Goal: Task Accomplishment & Management: Manage account settings

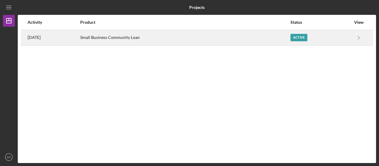
click at [186, 39] on div "Small Business Community Loan" at bounding box center [185, 37] width 210 height 15
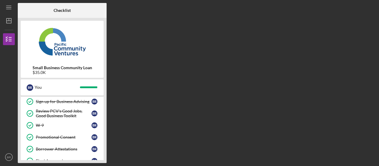
scroll to position [111, 0]
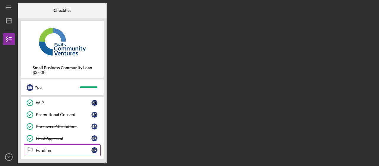
click at [44, 148] on div "Funding" at bounding box center [64, 150] width 56 height 5
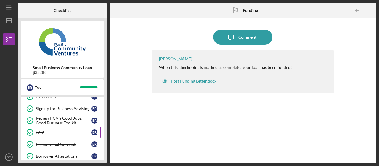
scroll to position [52, 0]
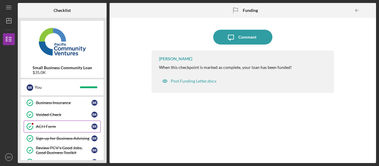
click at [48, 124] on div "ACH Form" at bounding box center [64, 126] width 56 height 5
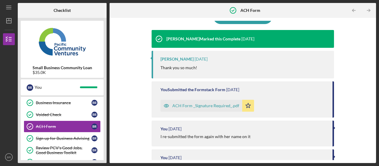
scroll to position [30, 0]
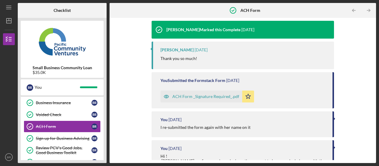
click at [186, 95] on div "ACH Form _Signature Required_.pdf" at bounding box center [205, 96] width 67 height 5
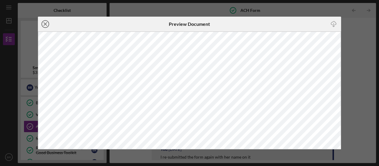
click at [46, 22] on icon "Icon/Close" at bounding box center [45, 24] width 15 height 15
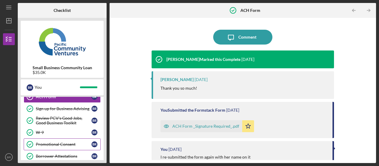
scroll to position [111, 0]
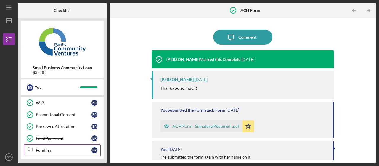
click at [47, 148] on div "Funding" at bounding box center [64, 150] width 56 height 5
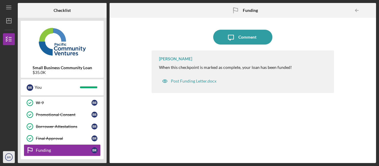
click at [8, 157] on text "BR" at bounding box center [9, 156] width 4 height 3
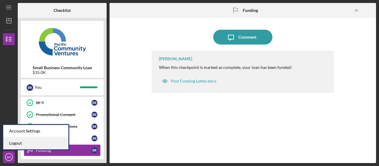
click at [14, 140] on link "Logout" at bounding box center [35, 143] width 65 height 12
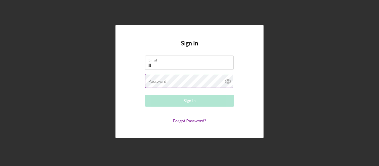
type input "[EMAIL_ADDRESS][DOMAIN_NAME]"
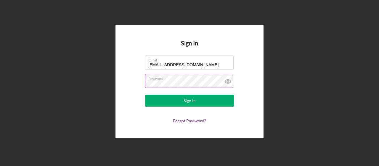
click at [145, 95] on button "Sign In" at bounding box center [189, 101] width 89 height 12
